Goal: Information Seeking & Learning: Check status

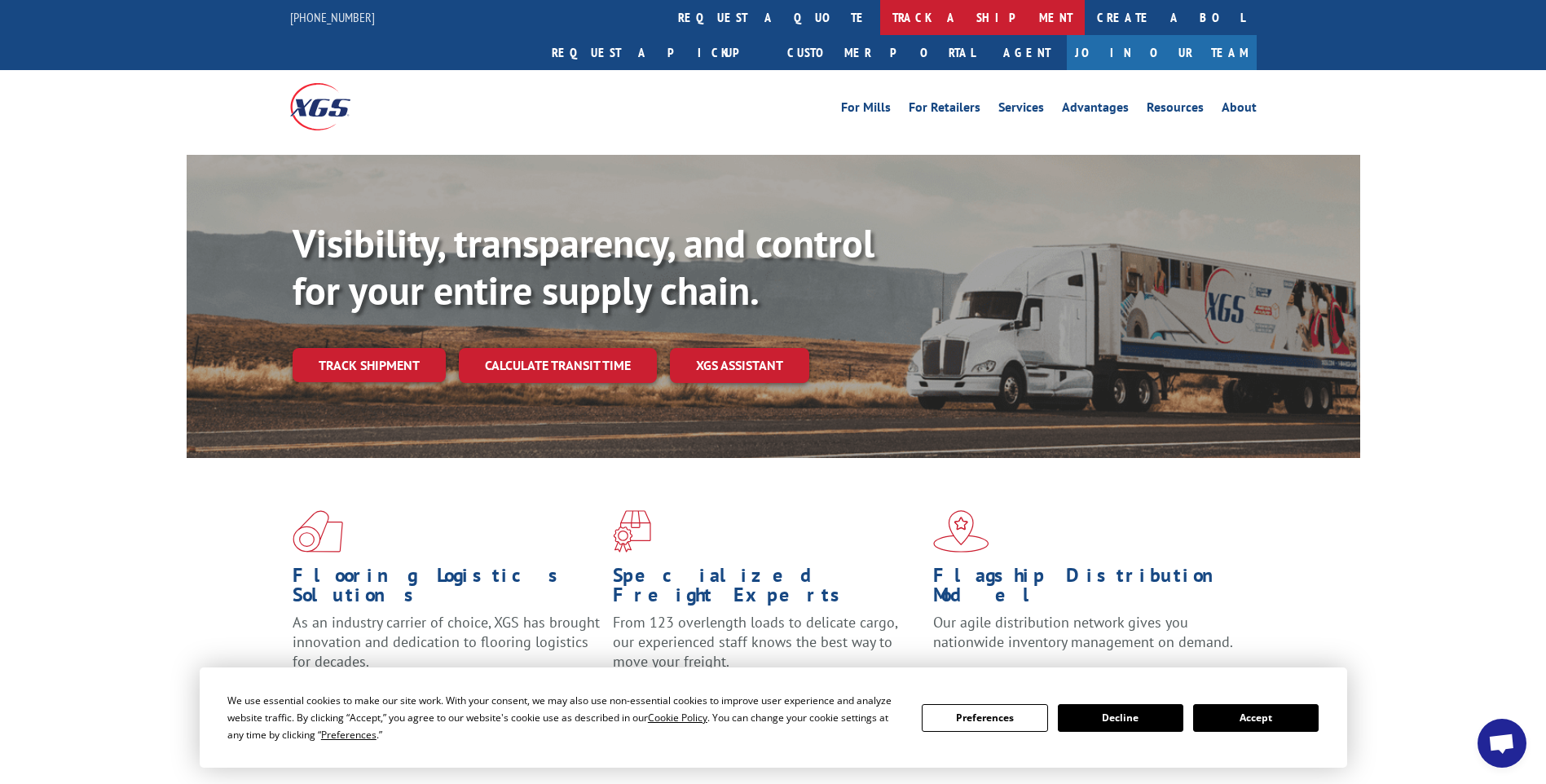
click at [880, 17] on link "track a shipment" at bounding box center [982, 17] width 204 height 35
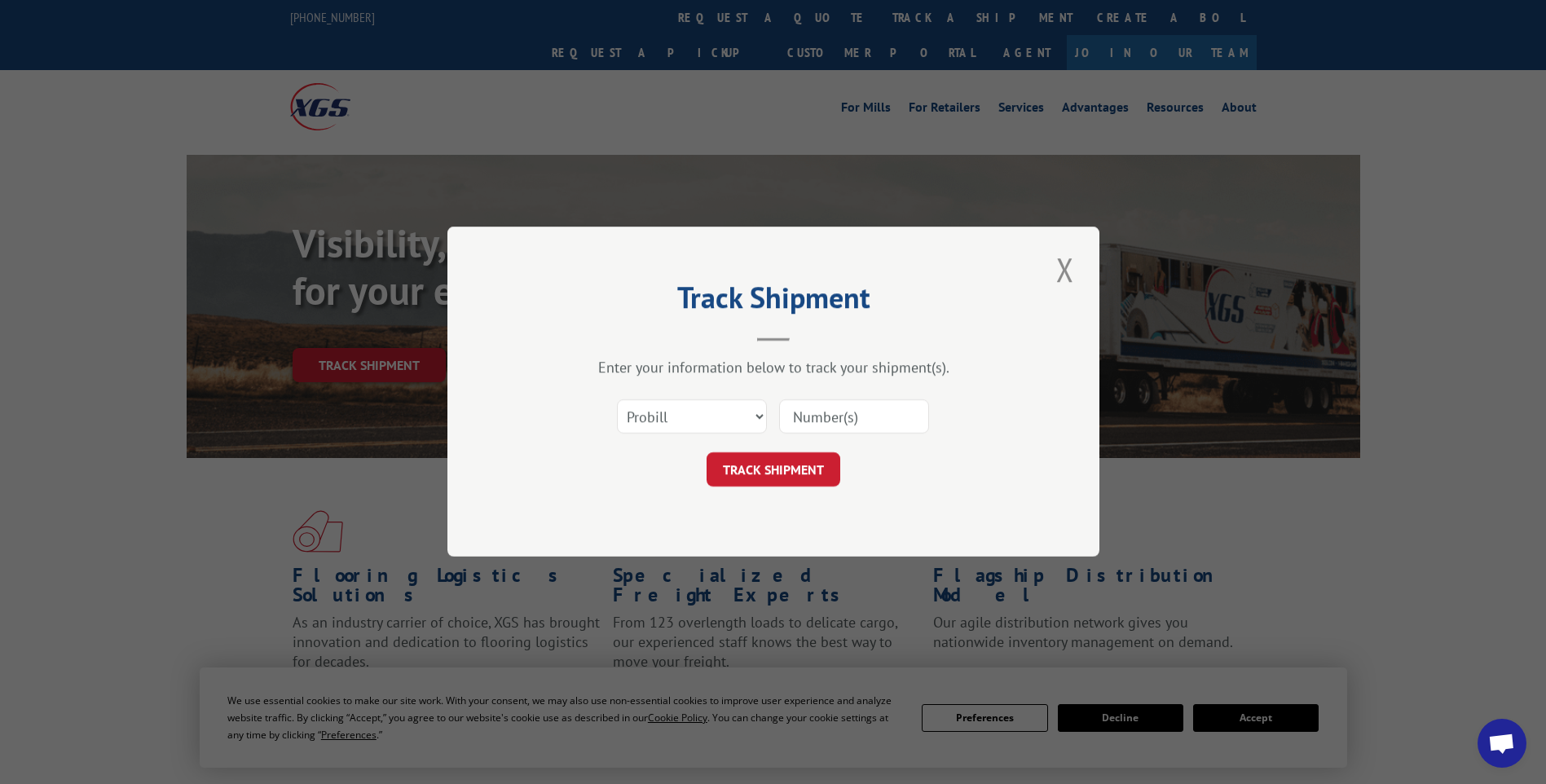
click at [898, 420] on input at bounding box center [854, 417] width 150 height 34
paste input "17014148 17014020 17014034 17014085 17014033 17014050 17014055 17014113 1701404…"
type input "17014148 17014020 17014034 17014085 17014033 17014050 17014055 17014113 1701404…"
click at [792, 474] on button "TRACK SHIPMENT" at bounding box center [773, 470] width 133 height 34
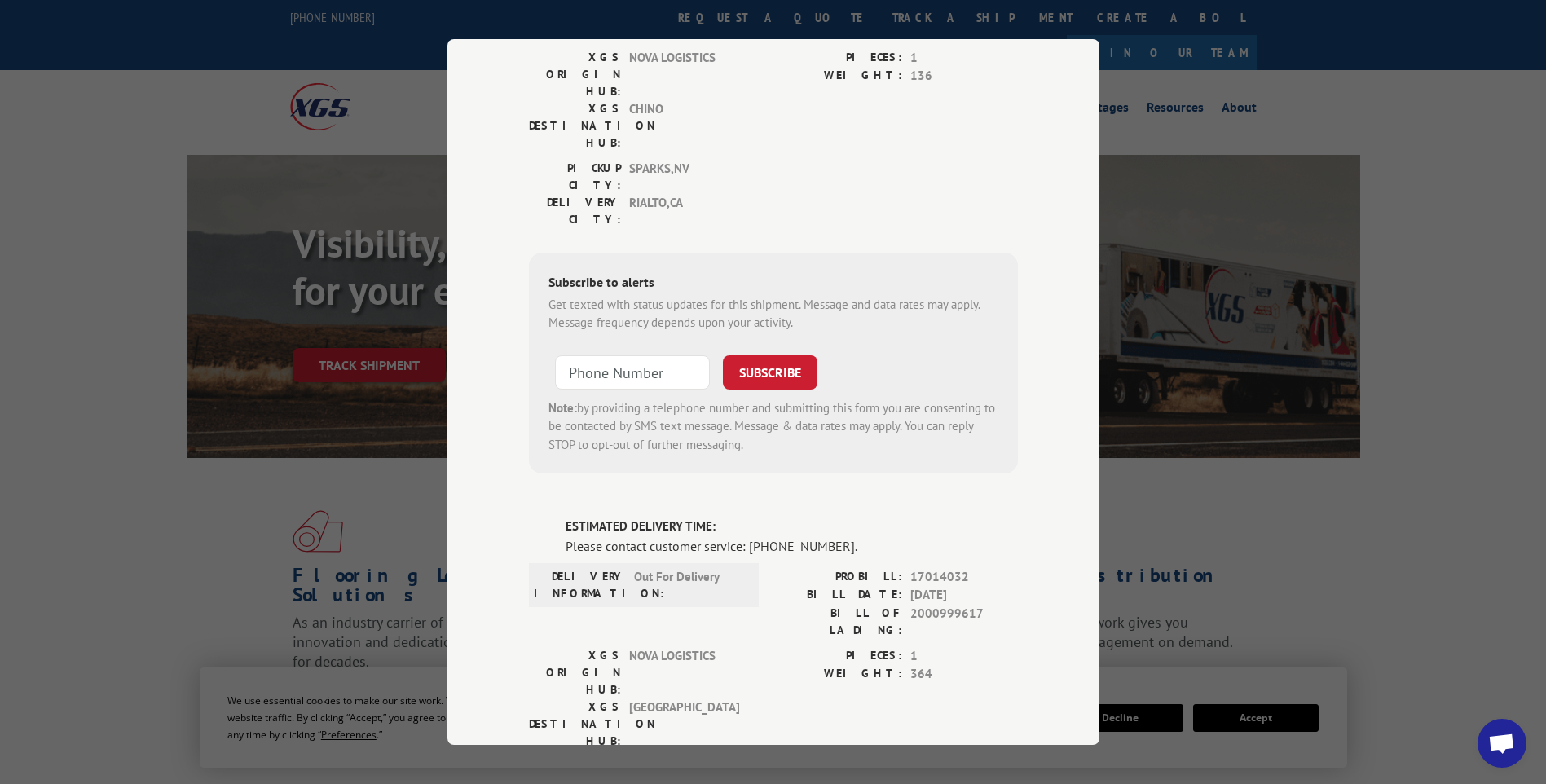
scroll to position [0, 0]
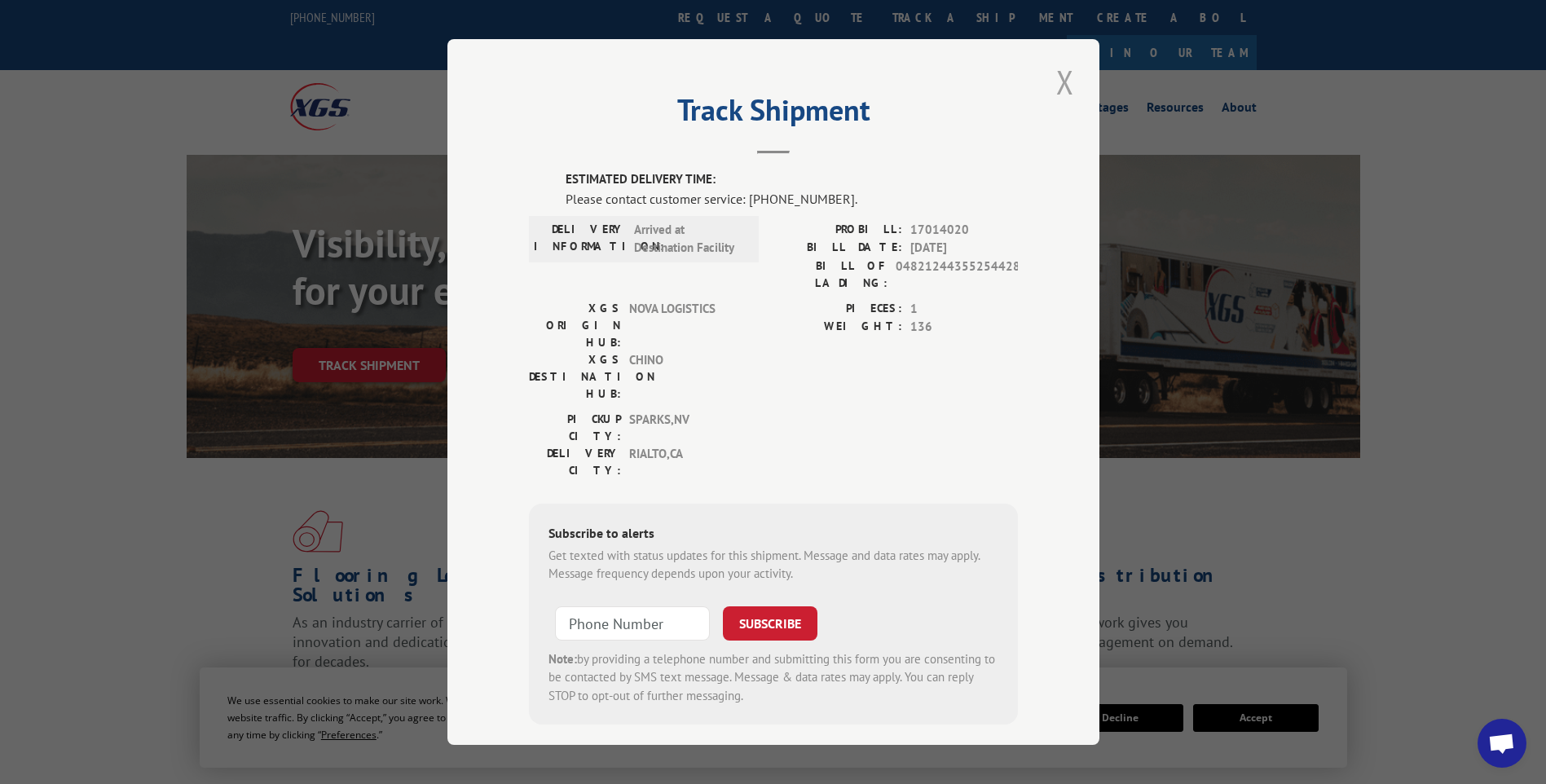
click at [1066, 78] on button "Close modal" at bounding box center [1064, 82] width 28 height 45
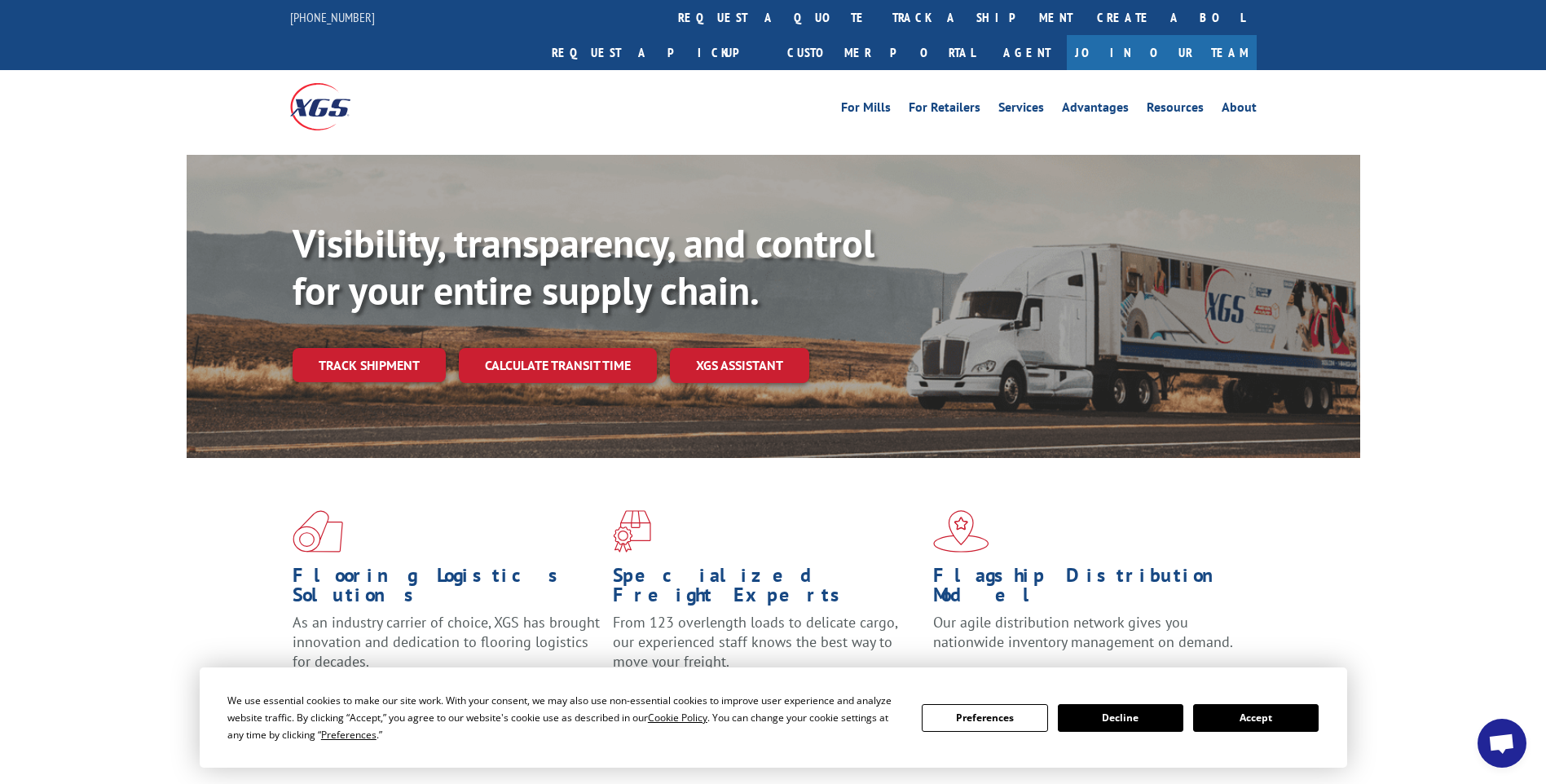
drag, startPoint x: 700, startPoint y: 28, endPoint x: 723, endPoint y: 64, distance: 42.7
click at [880, 28] on link "track a shipment" at bounding box center [982, 17] width 204 height 35
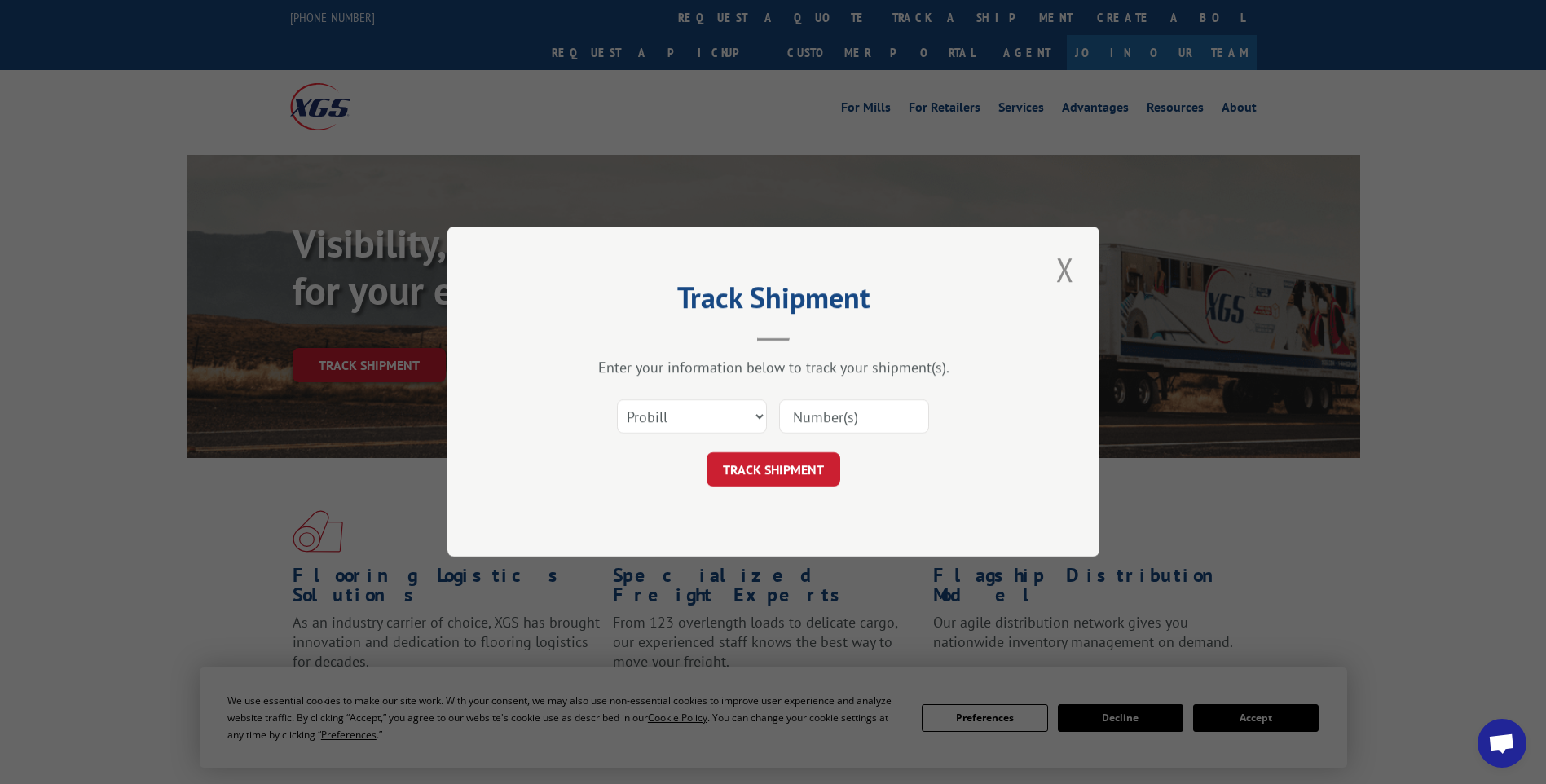
click at [901, 407] on input at bounding box center [854, 417] width 150 height 34
paste input "17014064 17014097"
type input "17014064 17014097"
click at [804, 472] on button "TRACK SHIPMENT" at bounding box center [773, 470] width 133 height 34
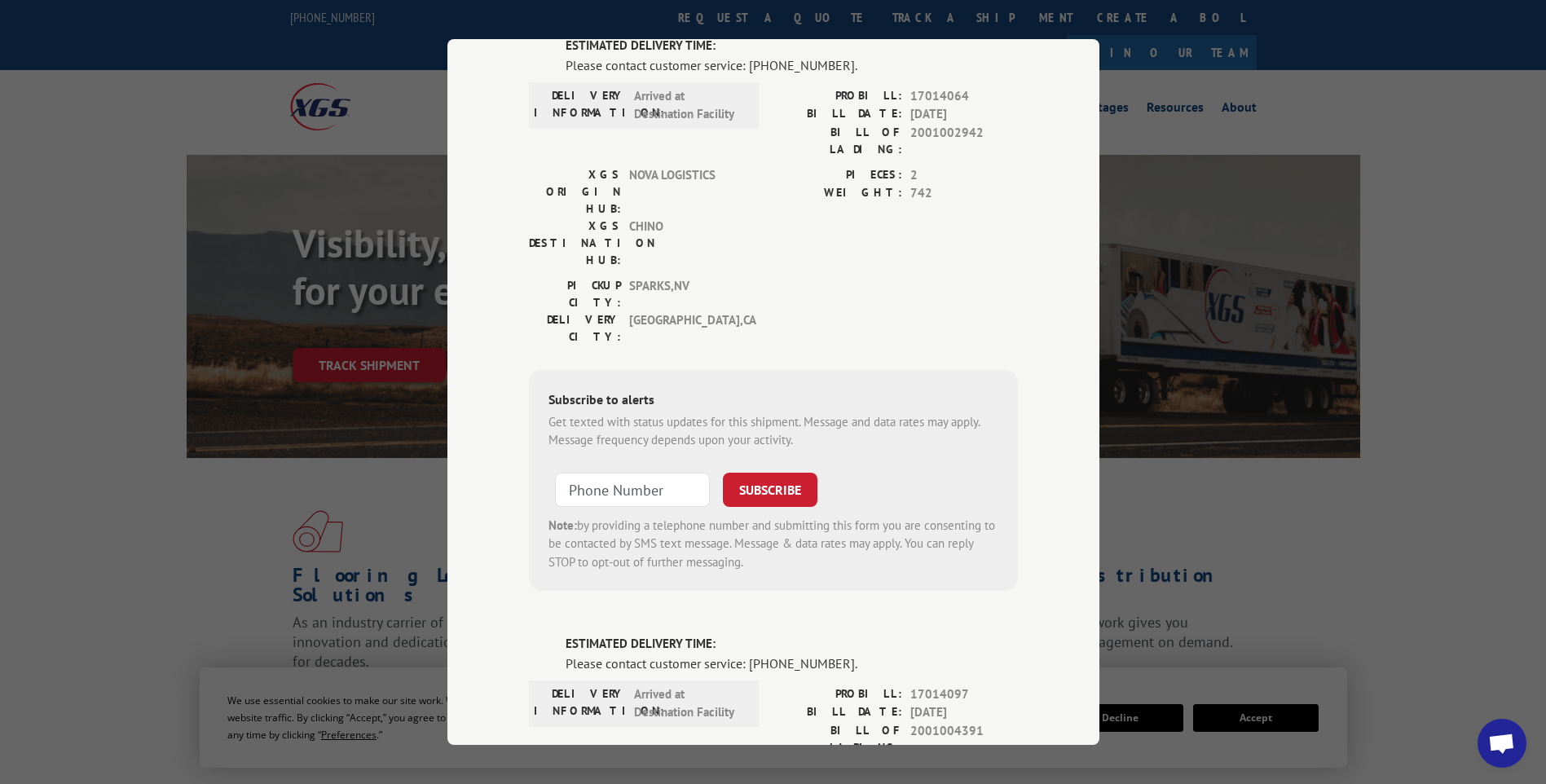
scroll to position [0, 0]
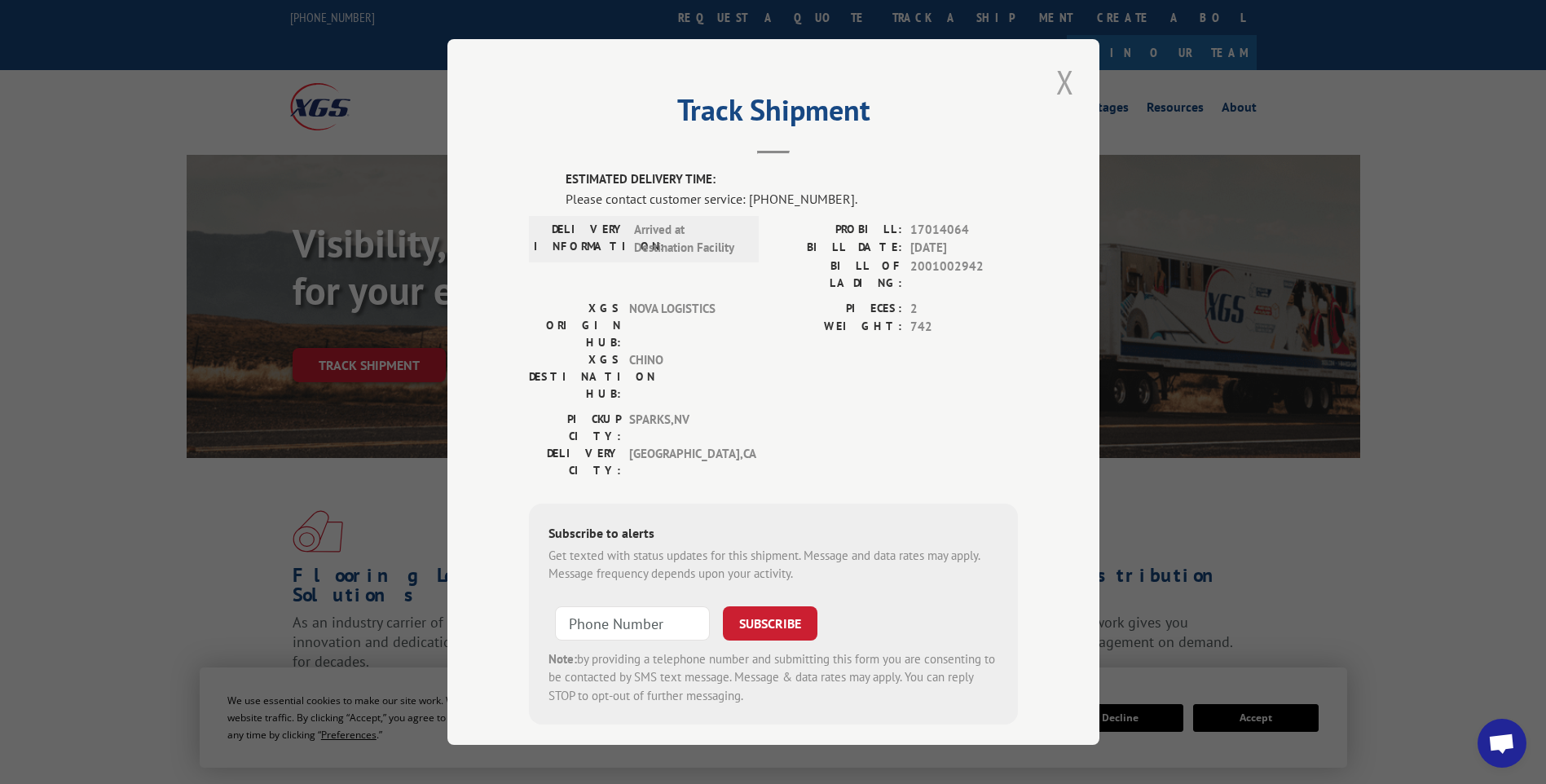
click at [1071, 87] on button "Close modal" at bounding box center [1064, 82] width 28 height 45
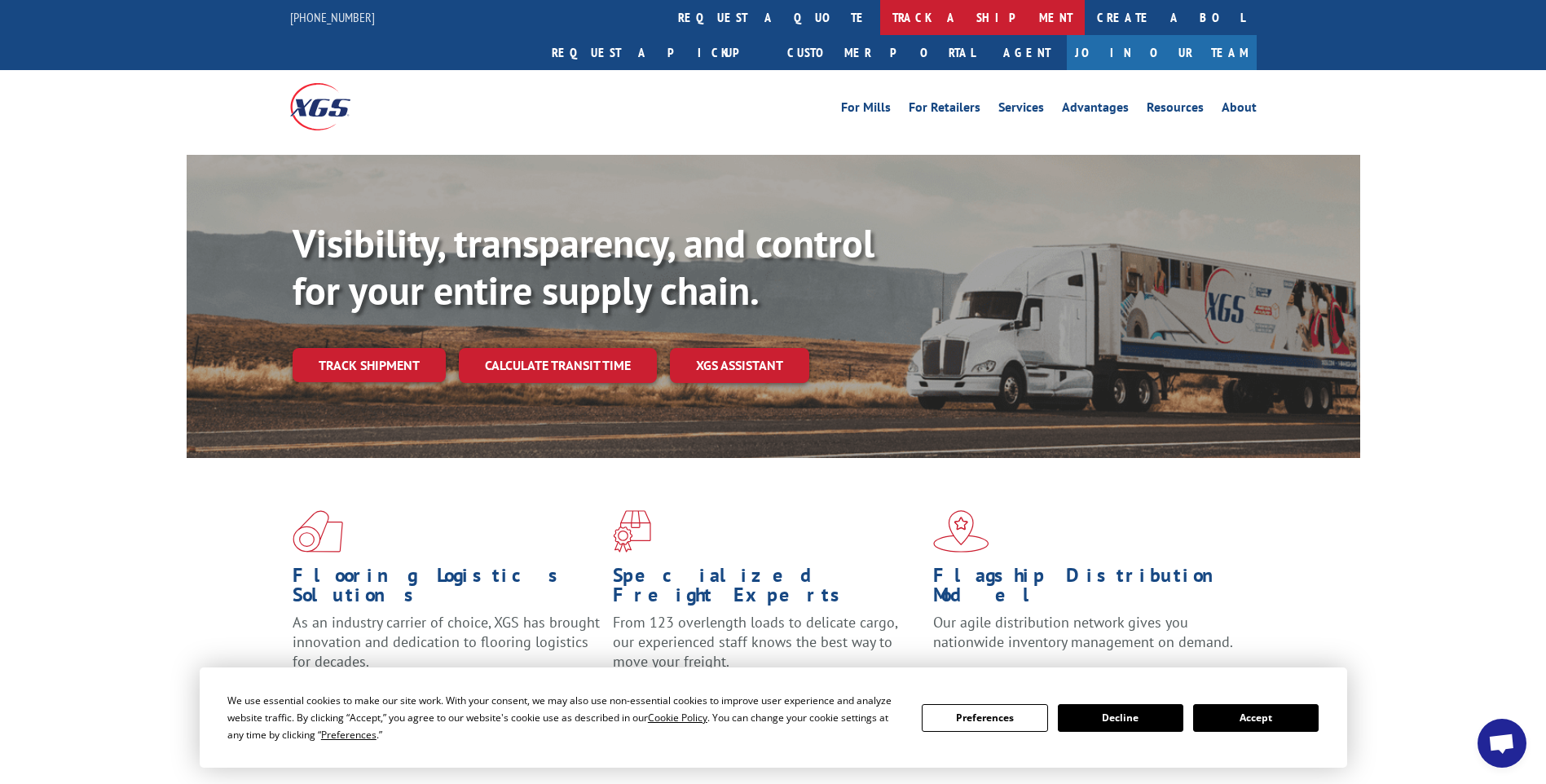
click at [880, 8] on link "track a shipment" at bounding box center [982, 17] width 204 height 35
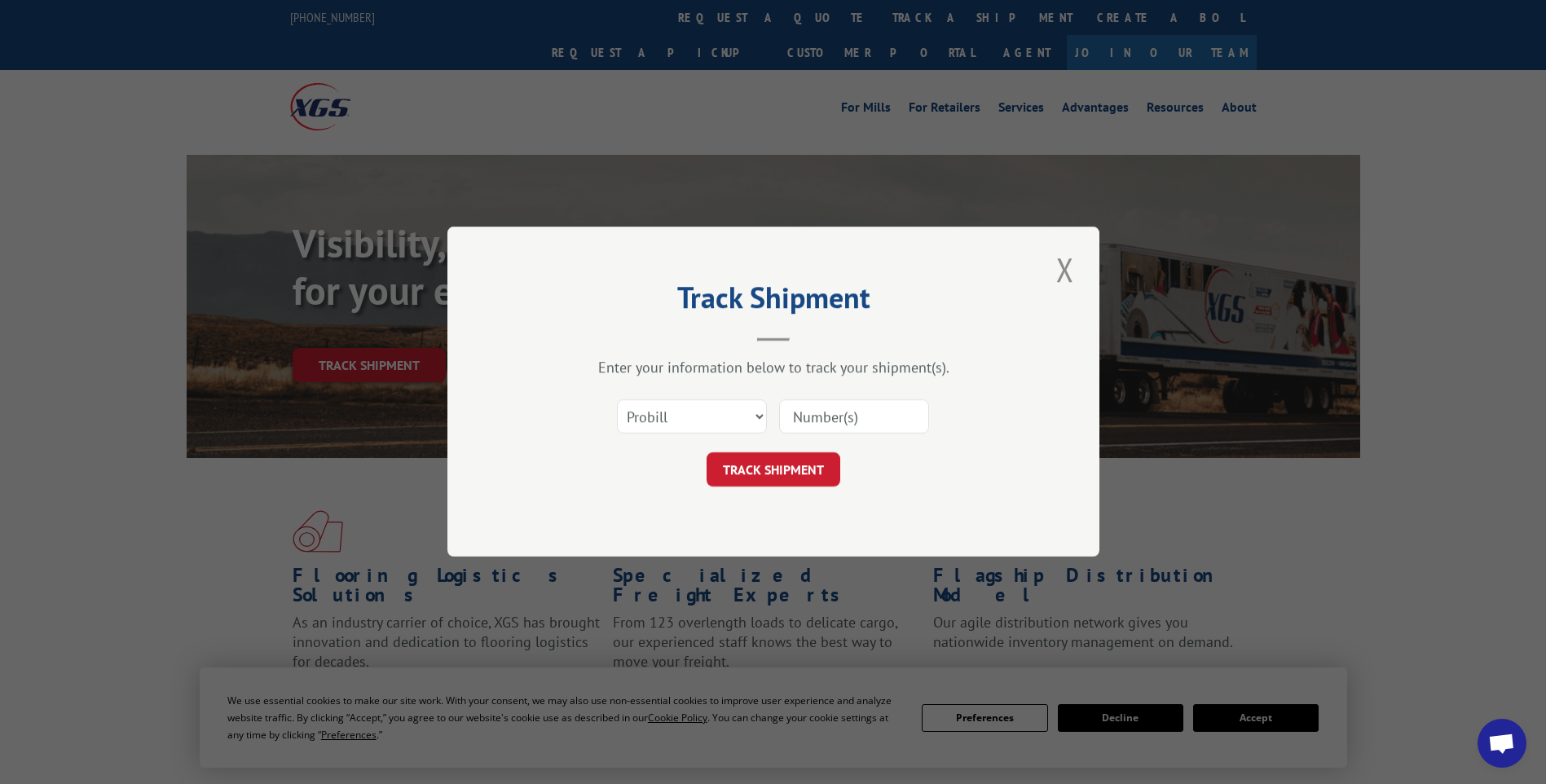
click at [882, 427] on input at bounding box center [854, 417] width 150 height 34
paste input "17014079 17013983 17014128 17014150 17014144 17014074 17014119"
type input "17014079 17013983 17014128 17014150 17014144 17014074 17014119"
click at [780, 478] on button "TRACK SHIPMENT" at bounding box center [773, 470] width 133 height 34
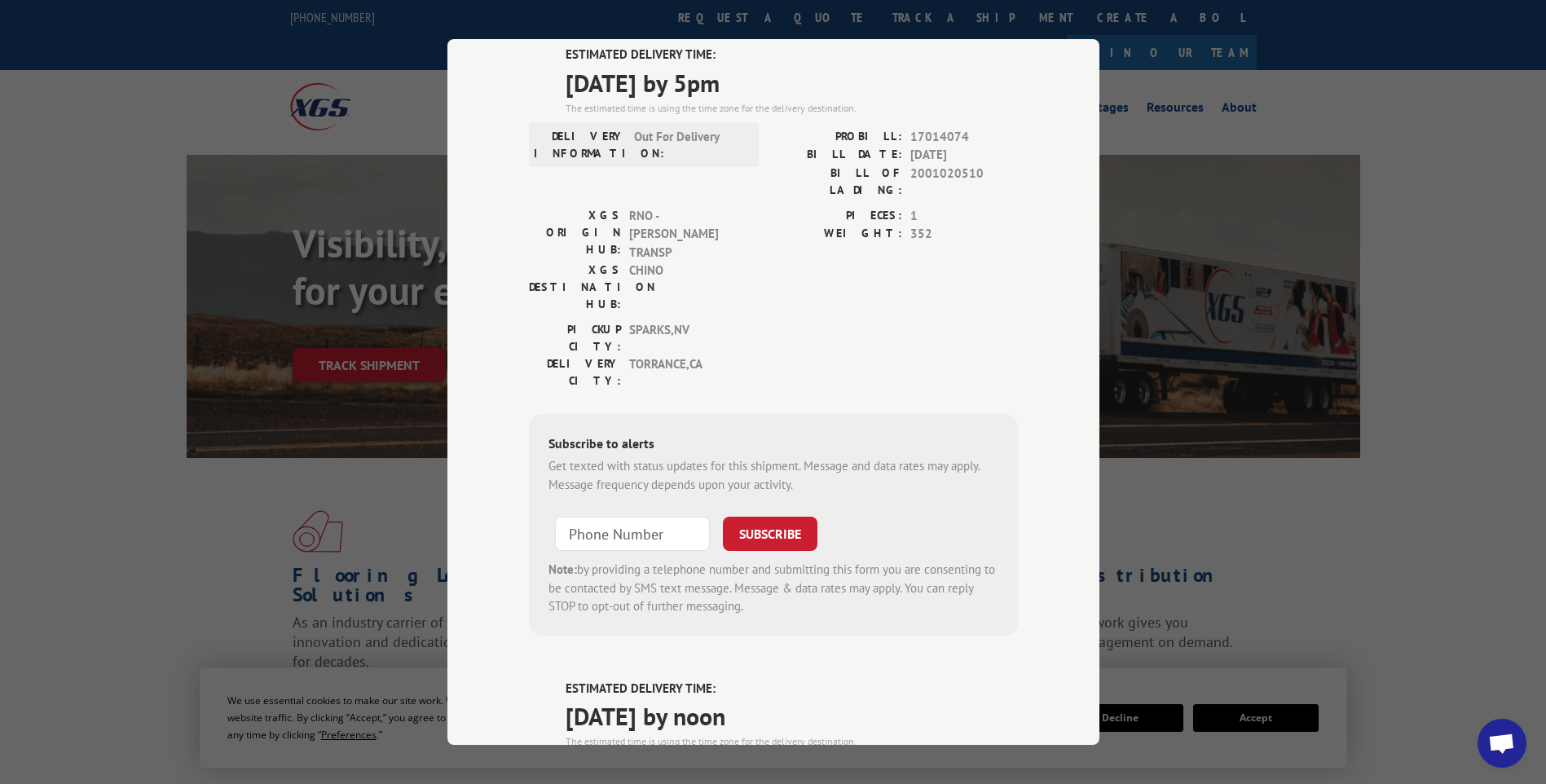
scroll to position [0, 0]
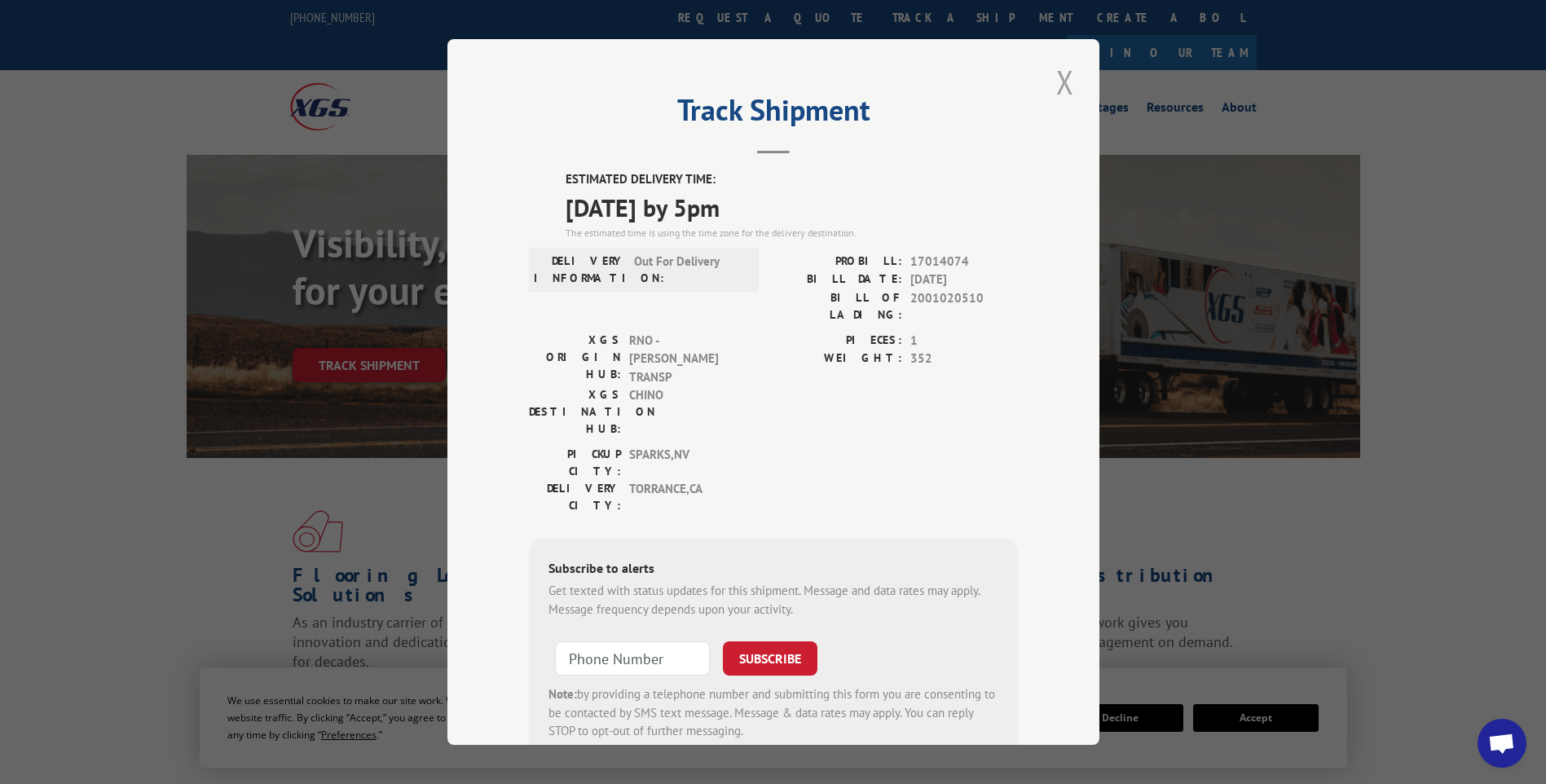
drag, startPoint x: 1056, startPoint y: 82, endPoint x: 845, endPoint y: 17, distance: 220.8
click at [1056, 81] on button "Close modal" at bounding box center [1064, 82] width 28 height 45
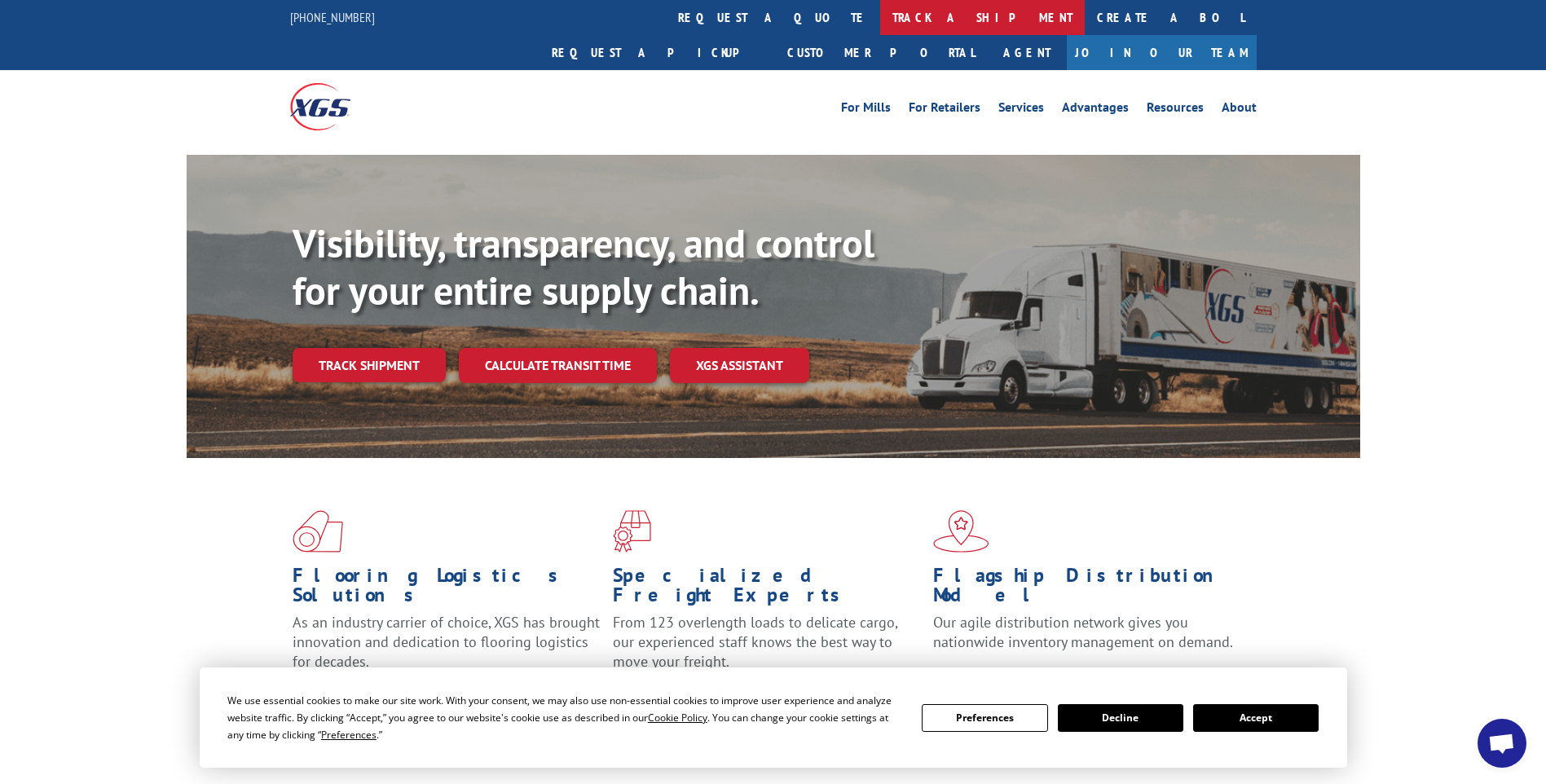
click at [880, 17] on link "track a shipment" at bounding box center [982, 17] width 204 height 35
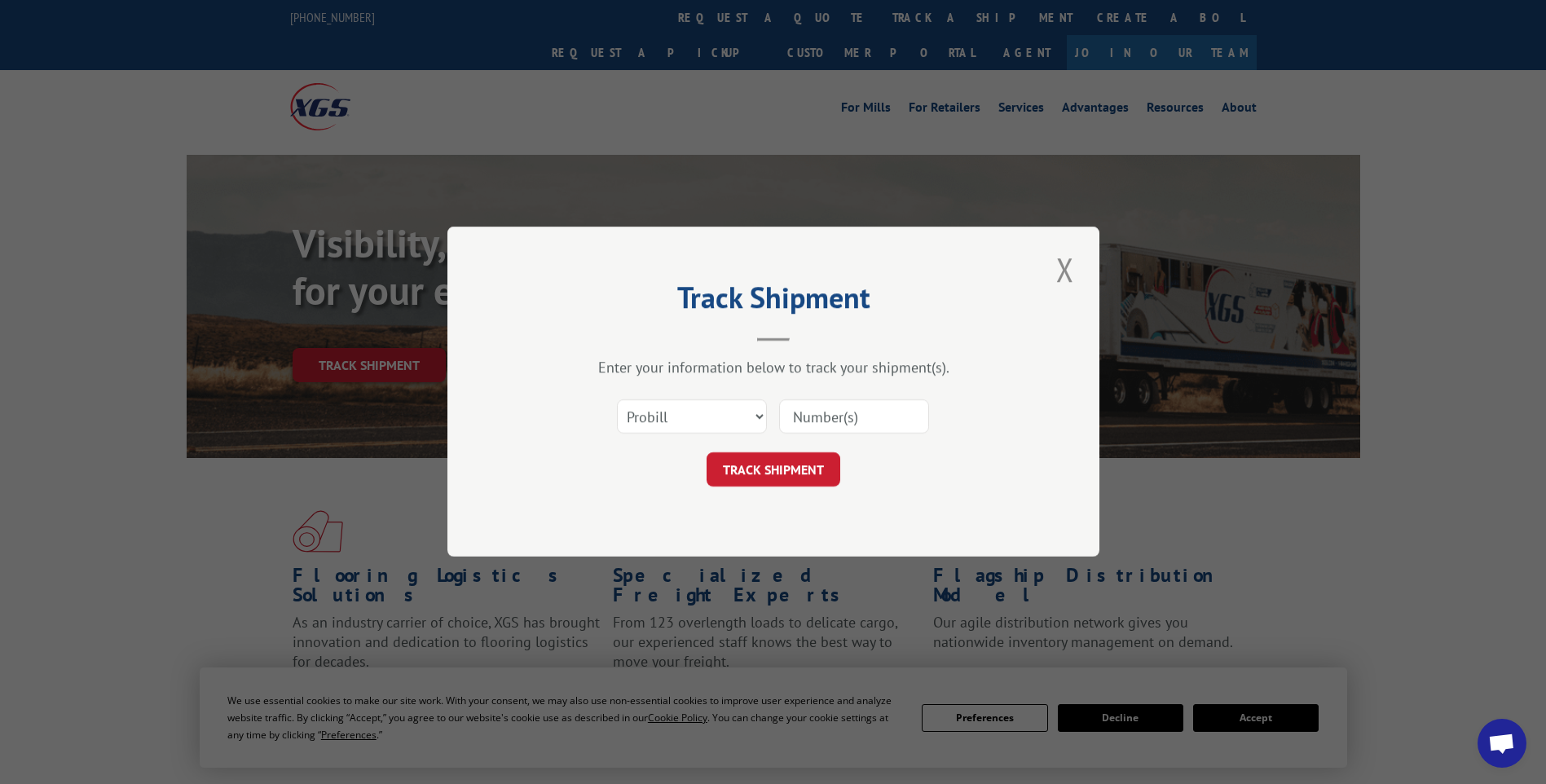
click at [900, 407] on input at bounding box center [854, 417] width 150 height 34
paste input "17014136 17014123 17013987 17013980 17014125 17014122 17014135 17014129"
type input "17014136 17014123 17013987 17013980 17014125 17014122 17014135 17014129"
click at [746, 479] on button "TRACK SHIPMENT" at bounding box center [773, 470] width 133 height 34
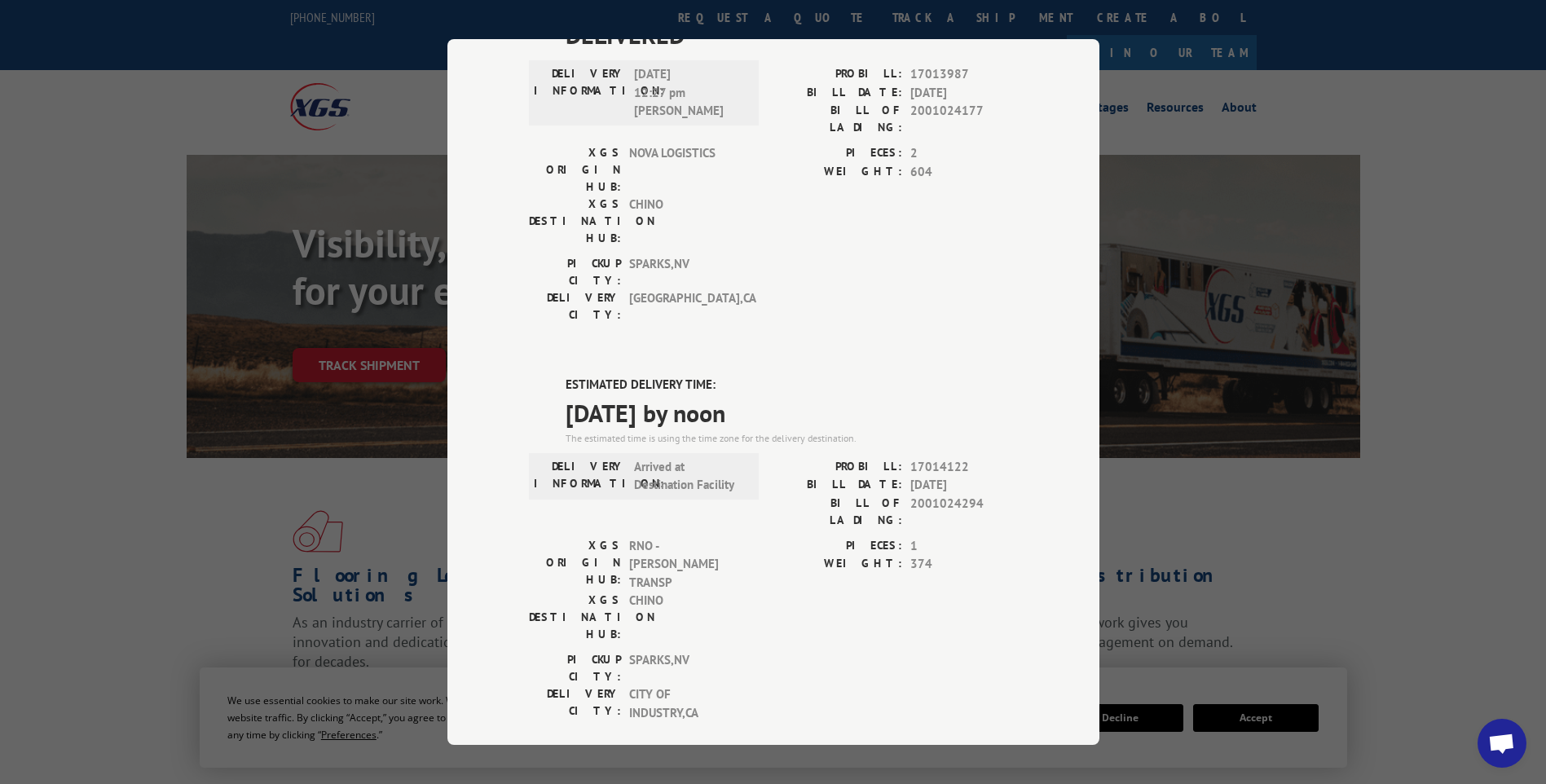
scroll to position [0, 0]
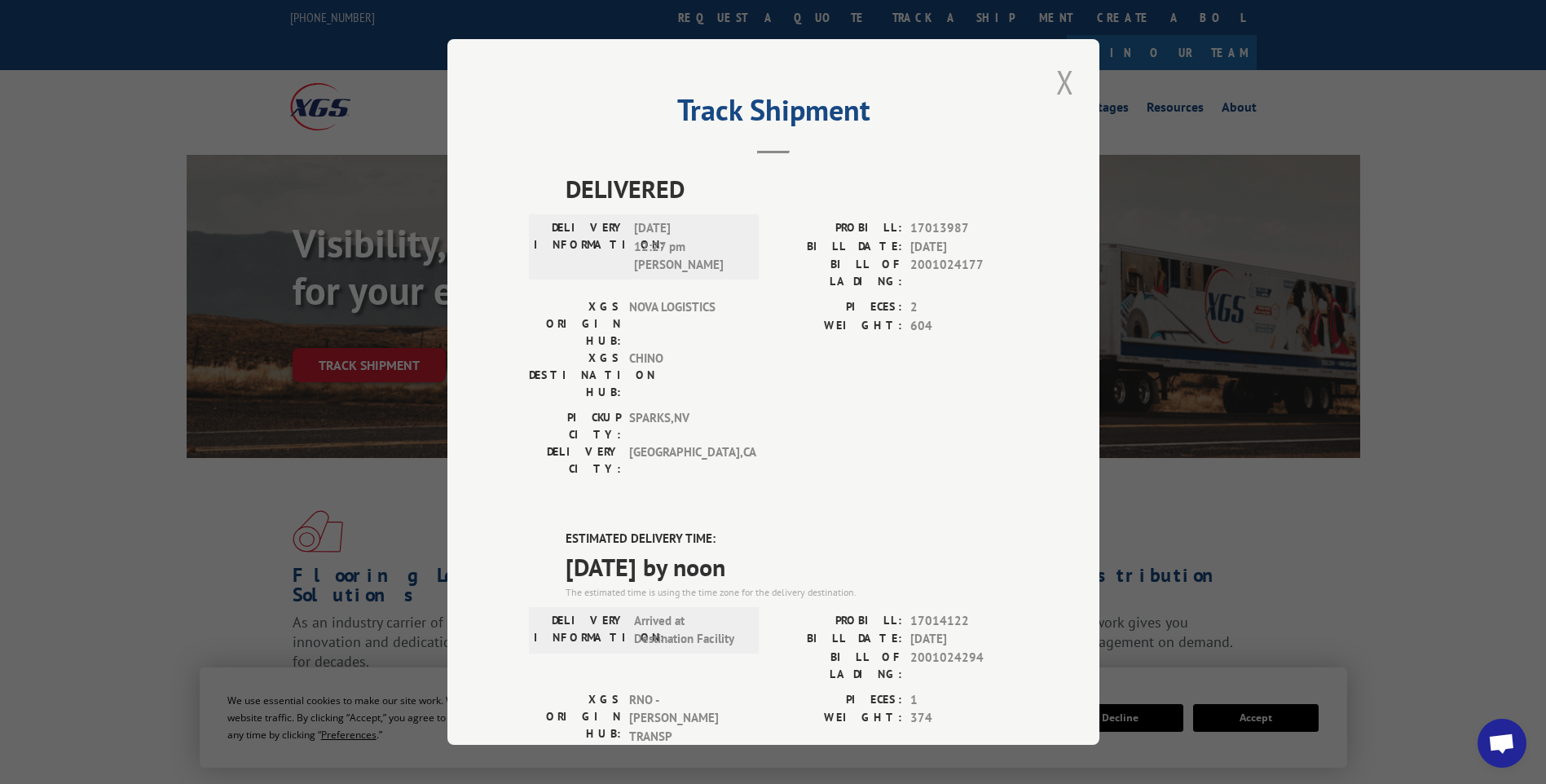
click at [1055, 75] on button "Close modal" at bounding box center [1064, 82] width 28 height 45
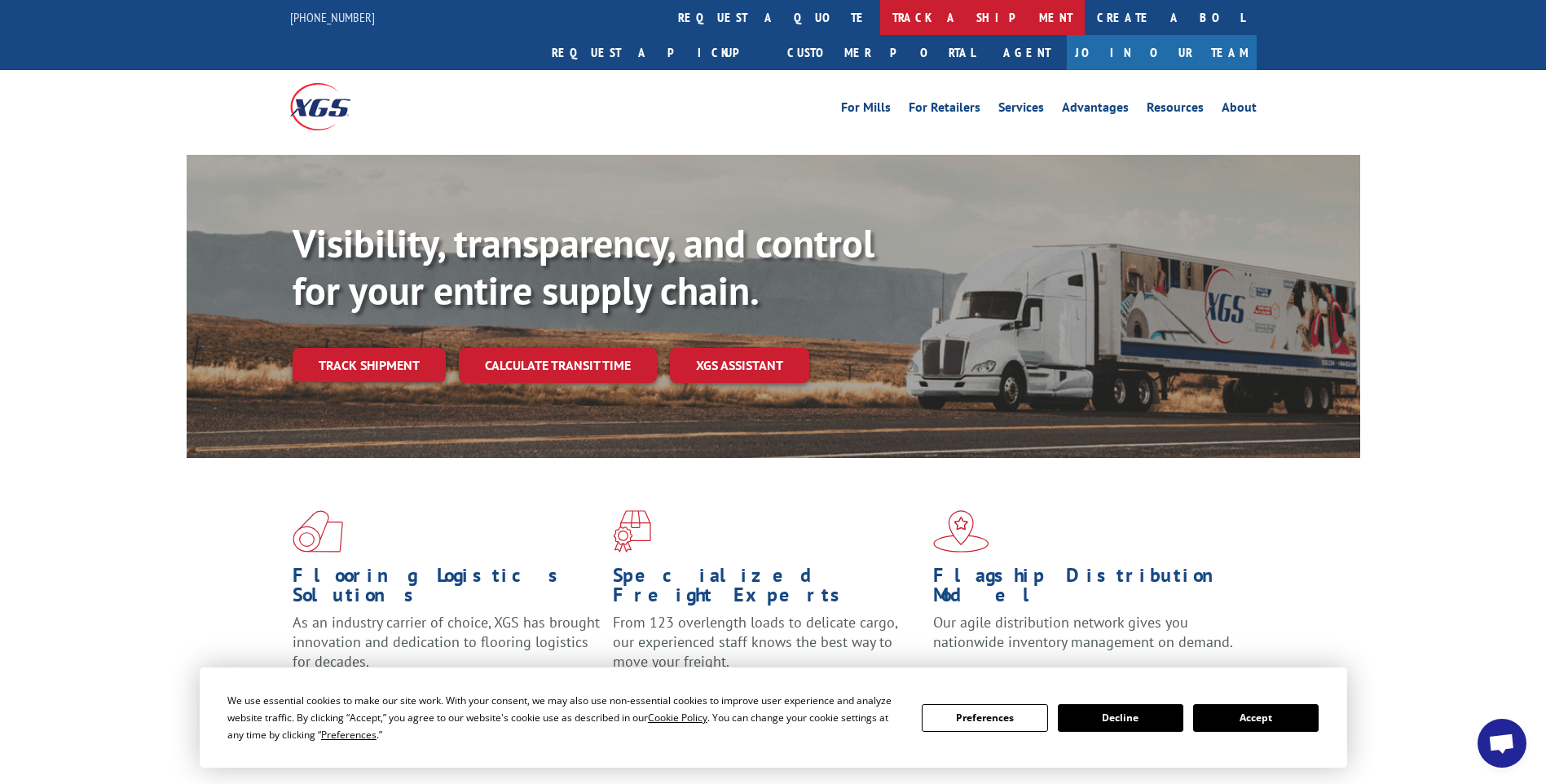
click at [880, 15] on link "track a shipment" at bounding box center [982, 17] width 204 height 35
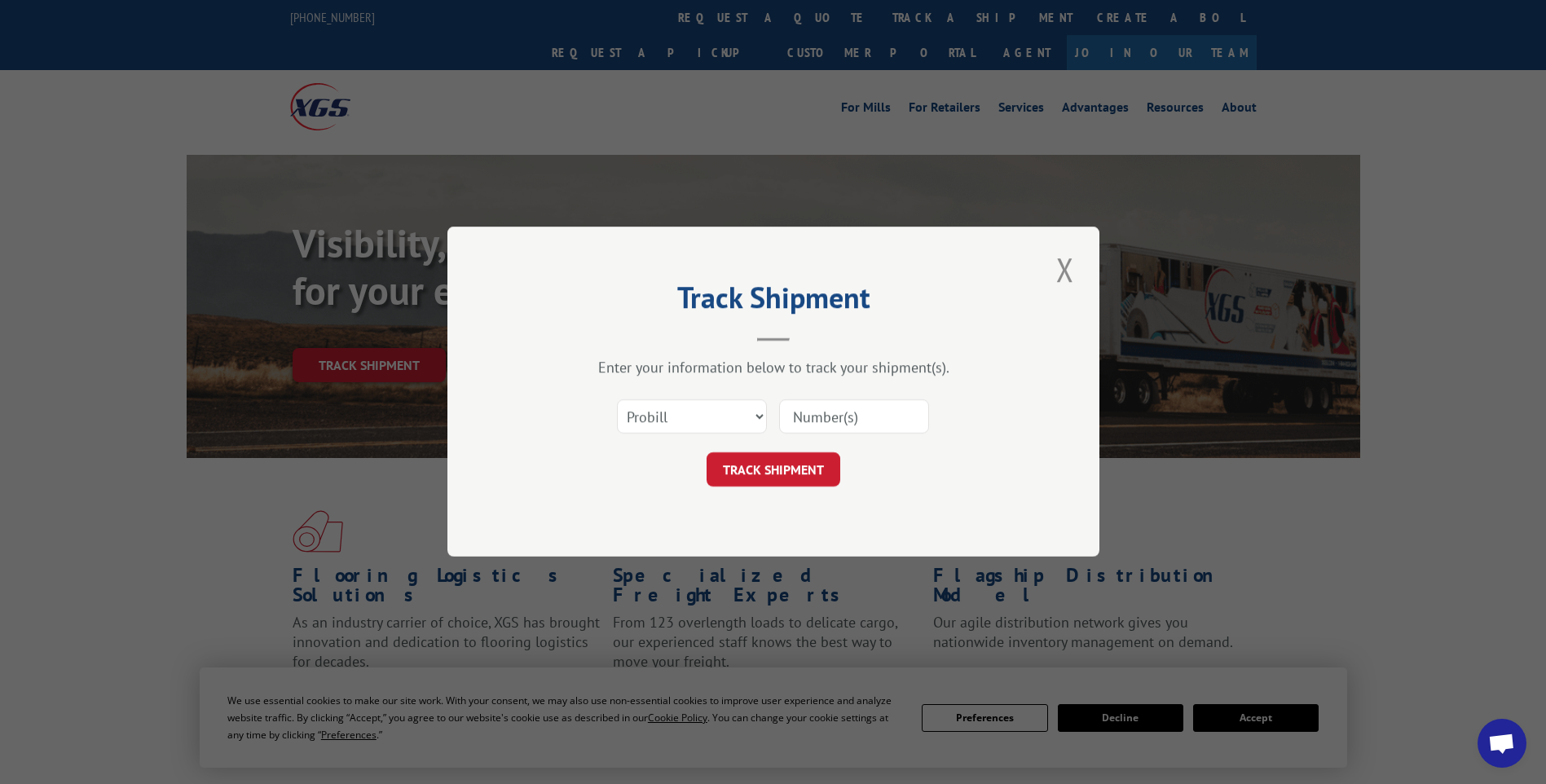
click at [891, 413] on input at bounding box center [854, 417] width 150 height 34
paste input "17014079 17013983 17014128 17014150 17014144 17014074 17014119"
type input "17014079 17013983 17014128 17014150 17014144 17014074 17014119"
click at [781, 476] on button "TRACK SHIPMENT" at bounding box center [773, 470] width 133 height 34
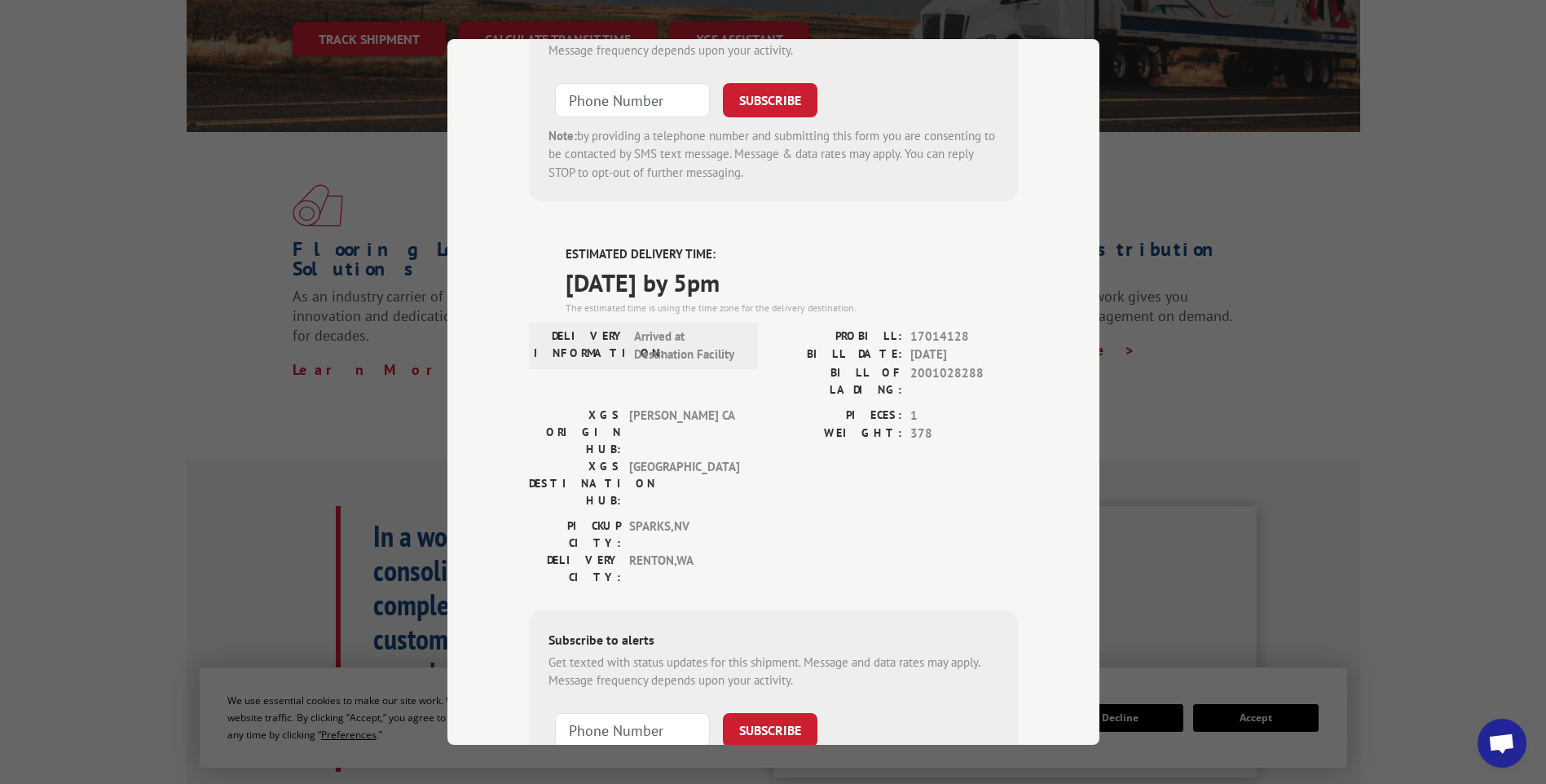
scroll to position [0, 0]
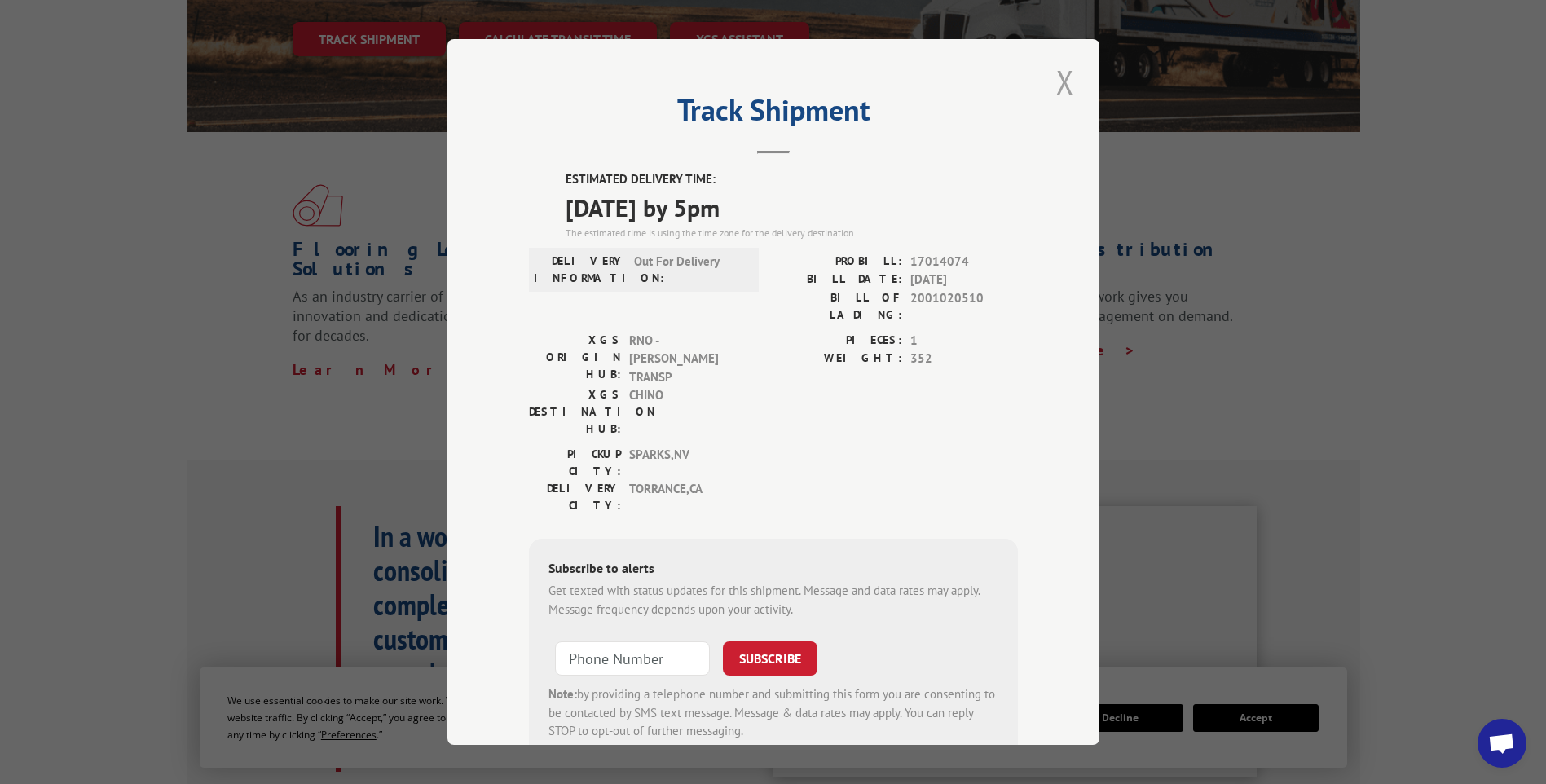
click at [1063, 74] on button "Close modal" at bounding box center [1064, 82] width 28 height 45
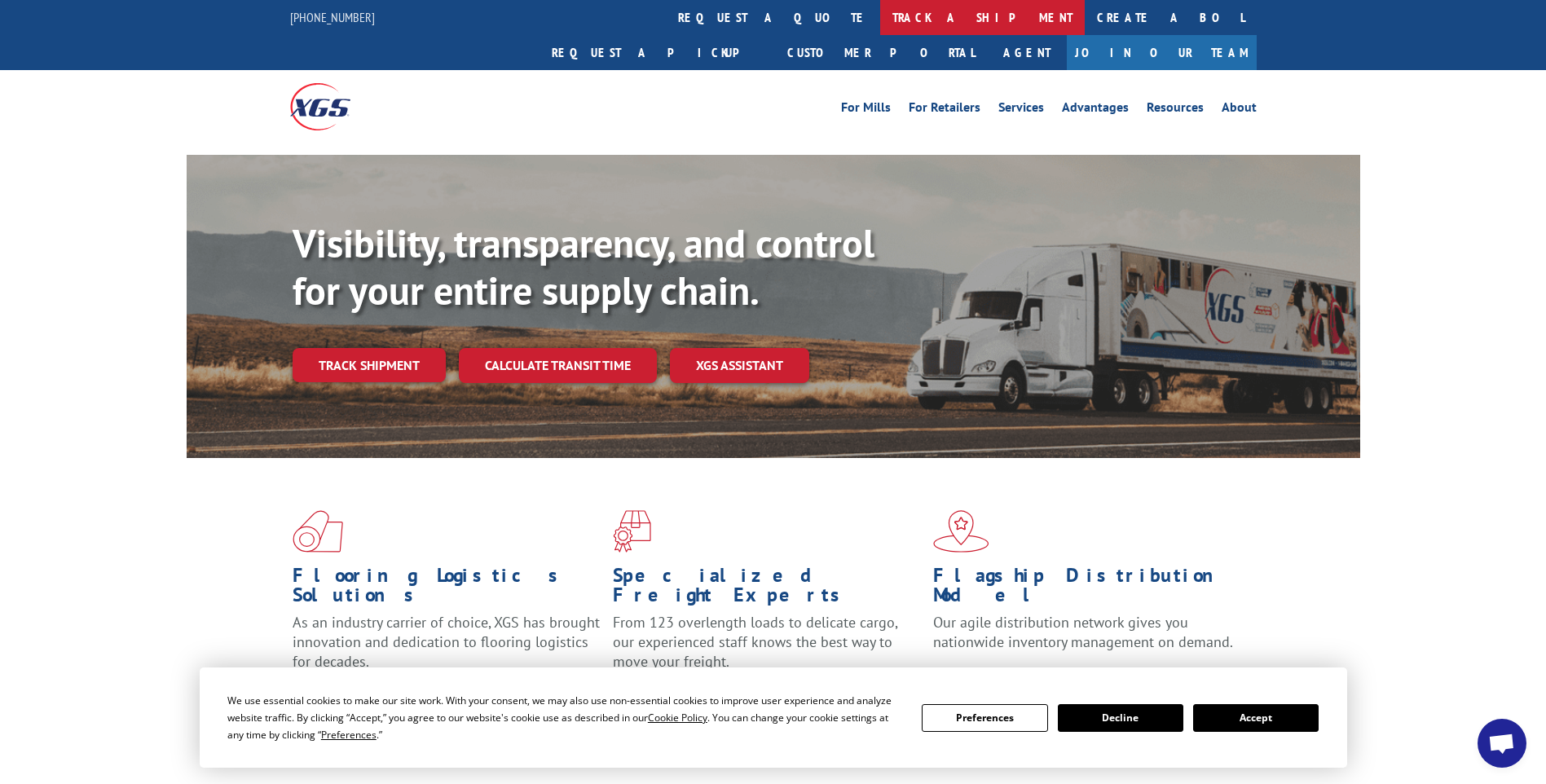
click at [880, 28] on link "track a shipment" at bounding box center [982, 17] width 204 height 35
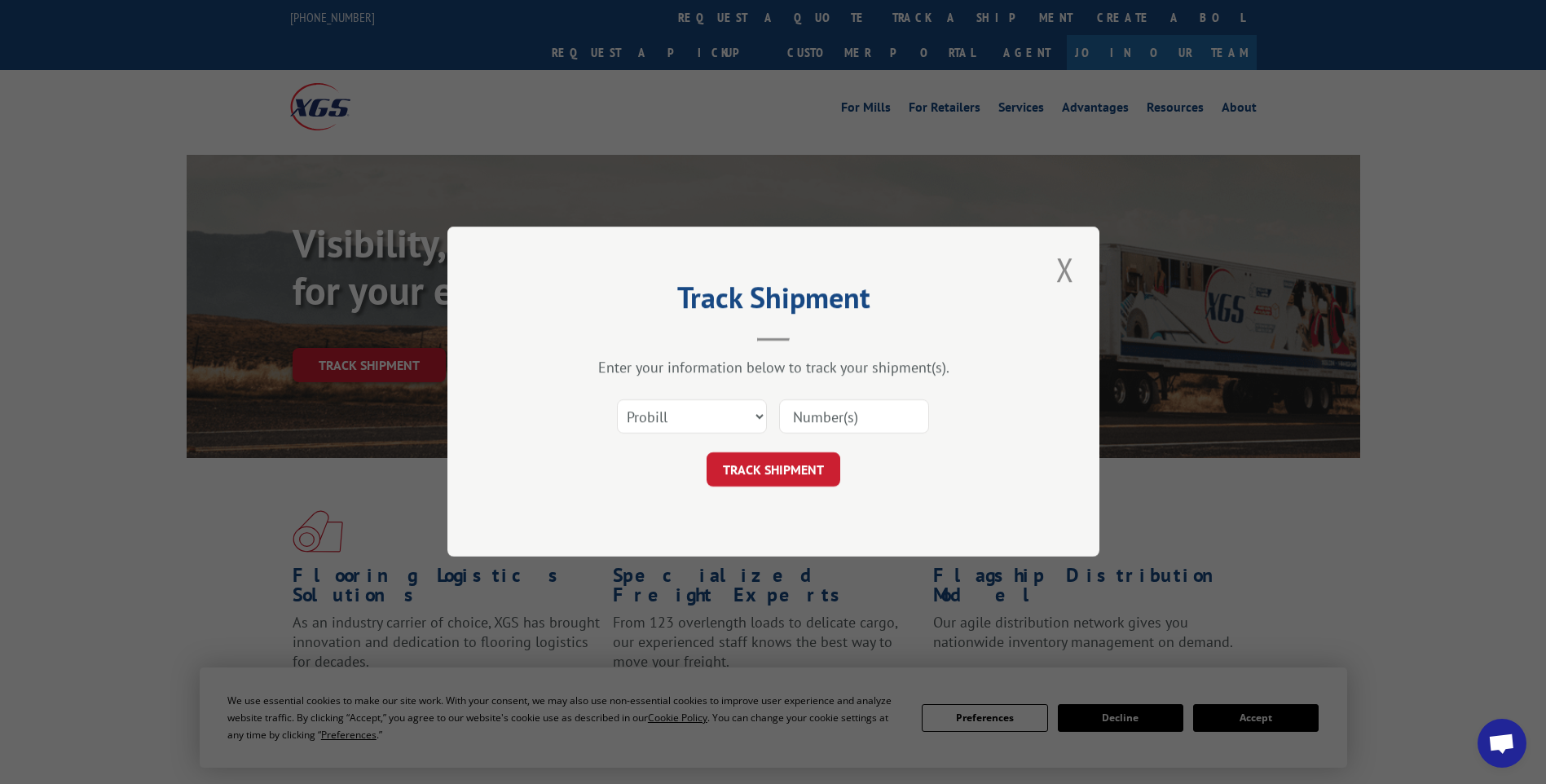
click at [886, 415] on input at bounding box center [854, 417] width 150 height 34
paste input "17014122 17014135 17014129"
type input "17014122 17014135 17014129"
click at [774, 467] on button "TRACK SHIPMENT" at bounding box center [773, 470] width 133 height 34
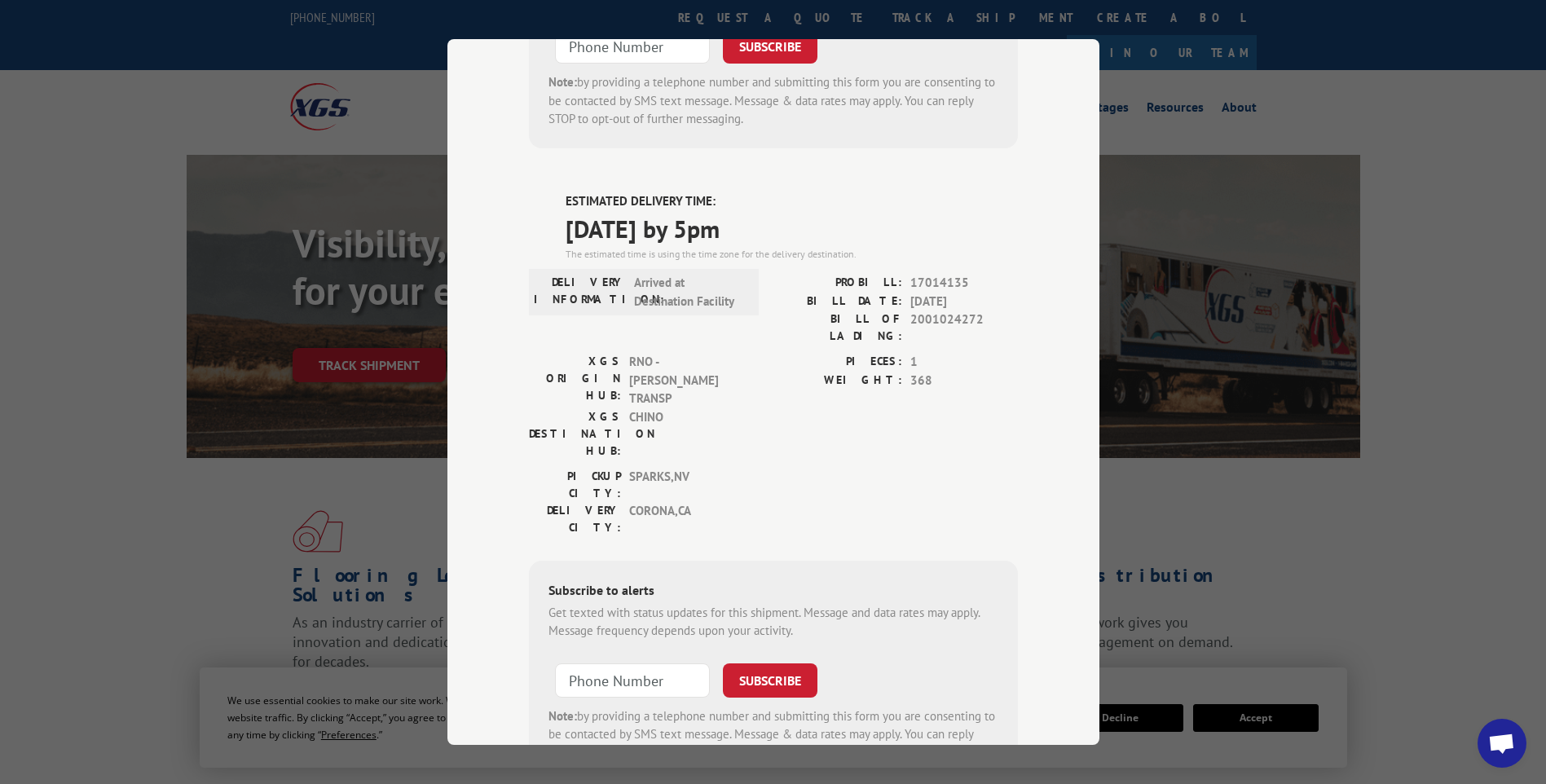
scroll to position [0, 0]
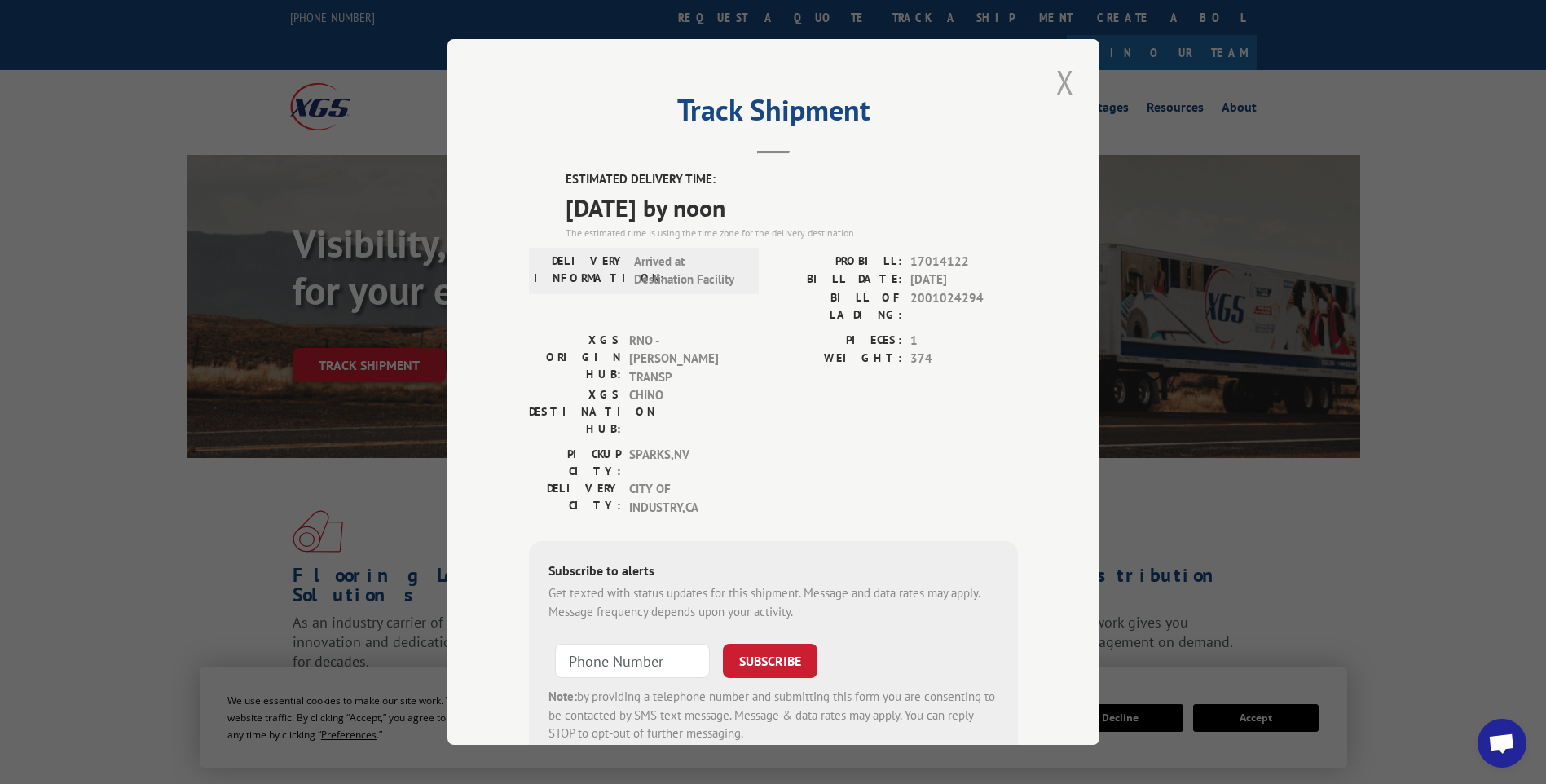
click at [1063, 75] on button "Close modal" at bounding box center [1064, 82] width 28 height 45
